Goal: Book appointment/travel/reservation

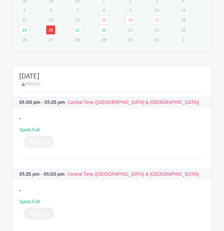
scroll to position [404, 0]
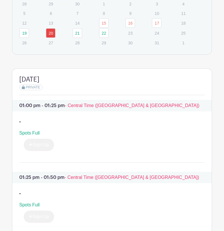
click at [76, 28] on td "14" at bounding box center [85, 23] width 26 height 10
click at [77, 38] on link "21" at bounding box center [77, 32] width 9 height 9
click at [103, 38] on link "22" at bounding box center [103, 32] width 9 height 9
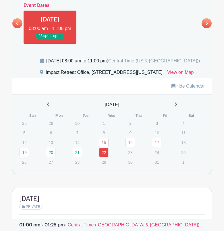
scroll to position [260, 0]
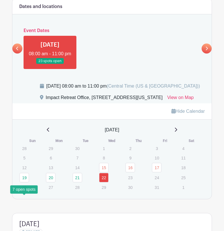
click at [25, 183] on link "19" at bounding box center [23, 177] width 9 height 9
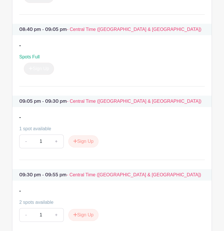
scroll to position [1439, 0]
